Goal: Transaction & Acquisition: Obtain resource

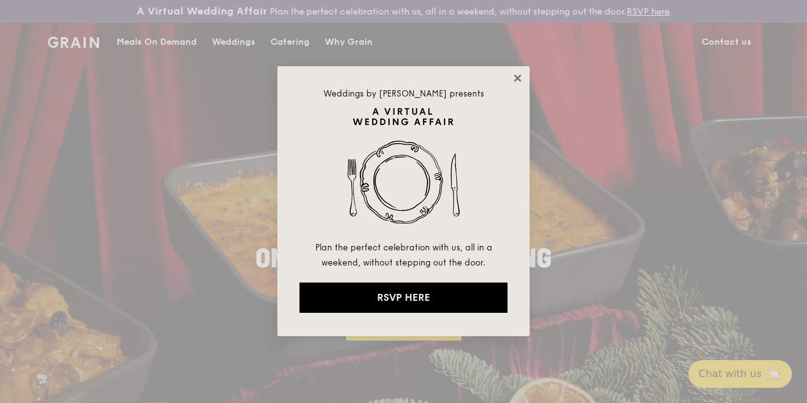
click at [512, 78] on icon at bounding box center [517, 77] width 11 height 11
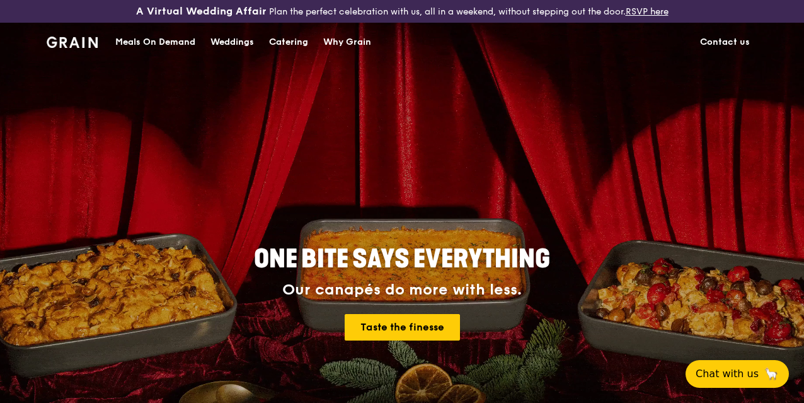
click at [153, 54] on div "Meals On Demand" at bounding box center [155, 42] width 80 height 38
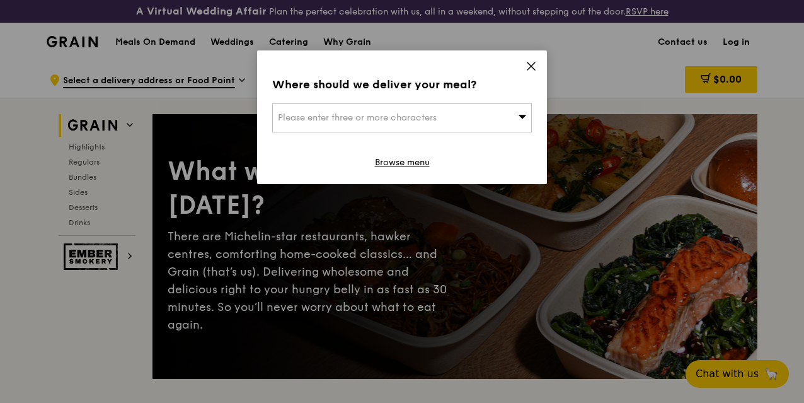
click at [504, 114] on div "Please enter three or more characters" at bounding box center [402, 117] width 260 height 29
click at [503, 114] on input "search" at bounding box center [402, 118] width 258 height 28
click at [533, 62] on icon at bounding box center [531, 66] width 11 height 11
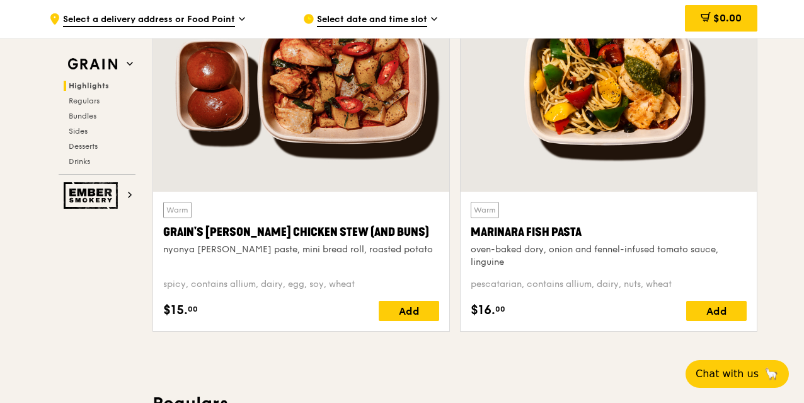
scroll to position [630, 0]
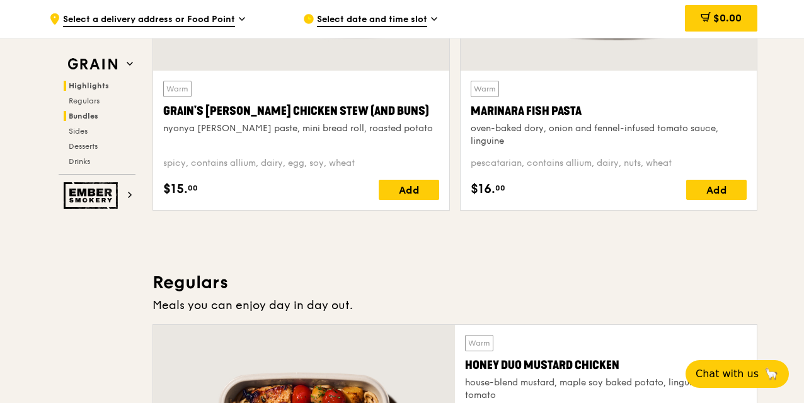
click at [93, 118] on span "Bundles" at bounding box center [84, 116] width 30 height 9
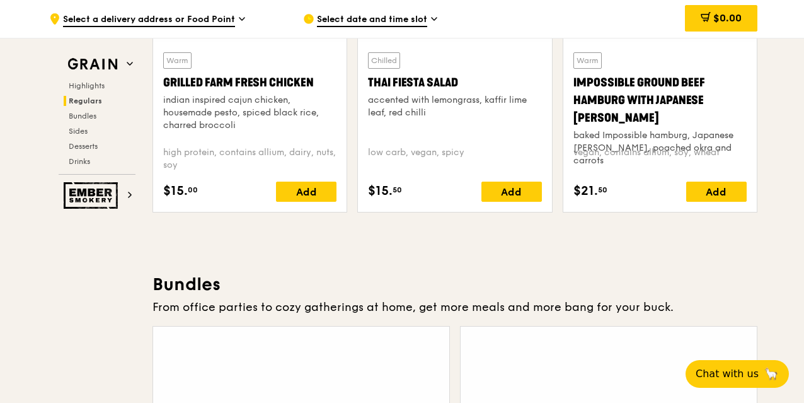
scroll to position [1845, 0]
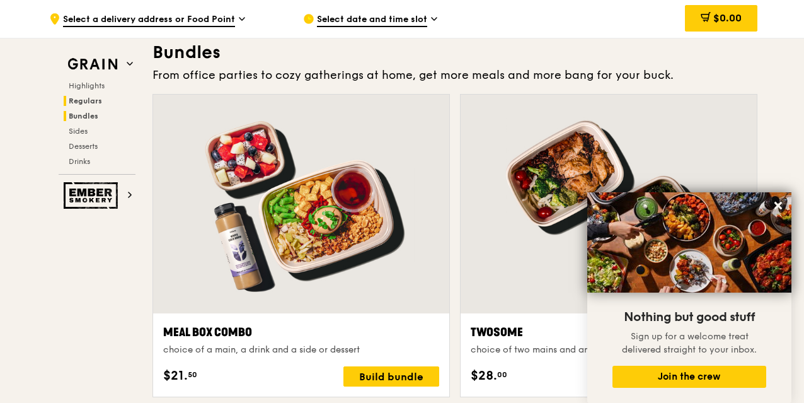
click at [86, 98] on span "Regulars" at bounding box center [85, 100] width 33 height 9
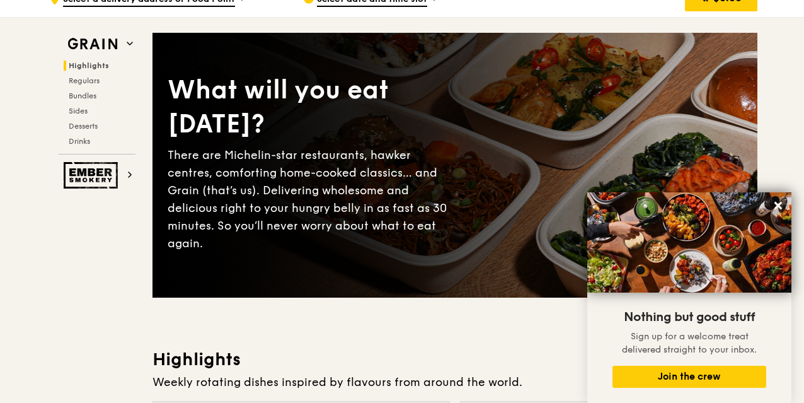
scroll to position [0, 0]
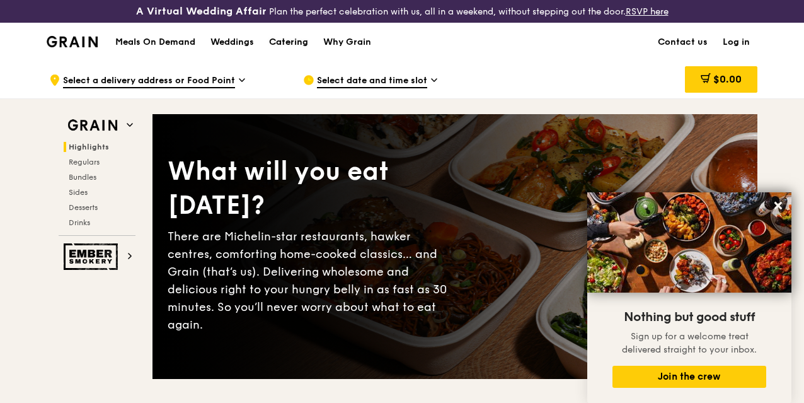
click at [292, 49] on div "Catering" at bounding box center [288, 42] width 39 height 38
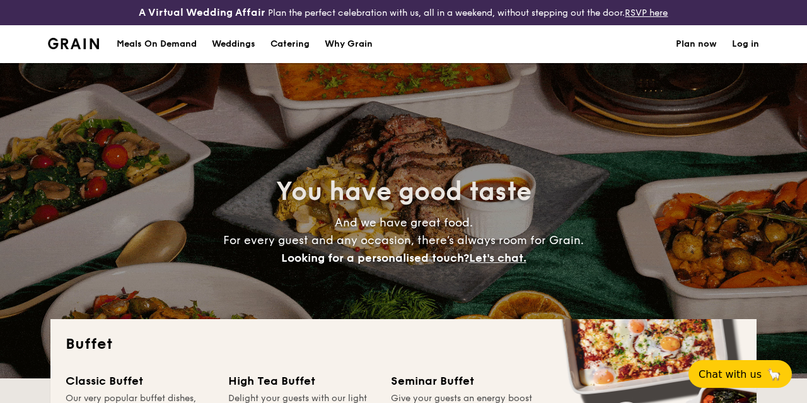
select select
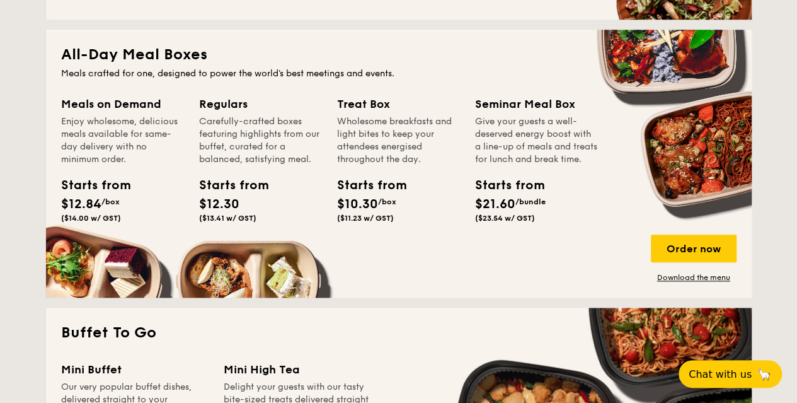
scroll to position [577, 0]
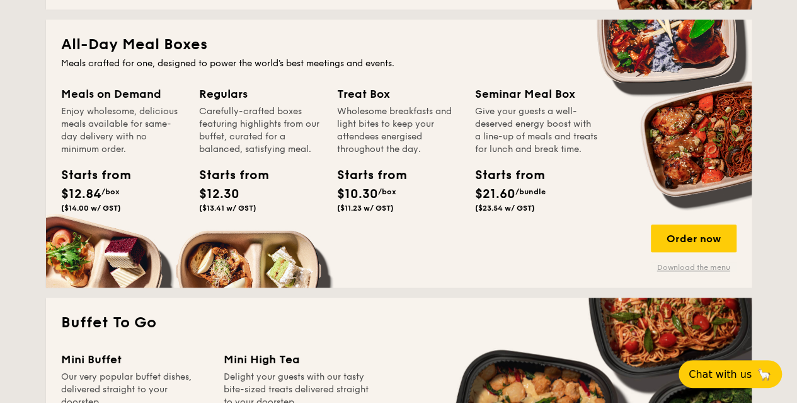
click at [679, 272] on link "Download the menu" at bounding box center [694, 267] width 86 height 10
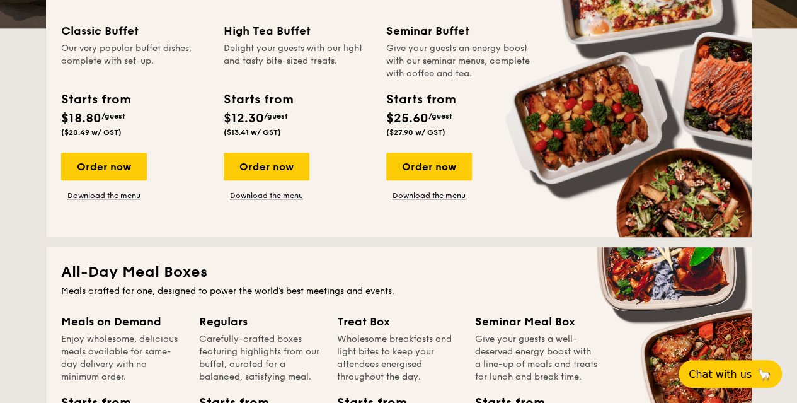
scroll to position [504, 0]
